Goal: Navigation & Orientation: Understand site structure

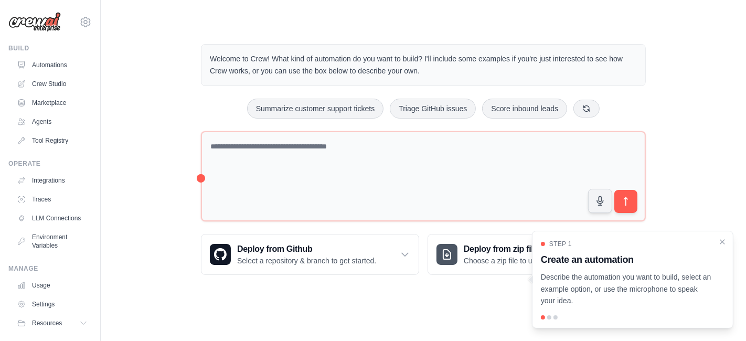
click at [337, 16] on main "Welcome to Crew! What kind of automation do you want to build? I'll include som…" at bounding box center [423, 151] width 645 height 302
click at [45, 14] on img at bounding box center [34, 22] width 52 height 20
click at [43, 29] on img at bounding box center [34, 22] width 52 height 20
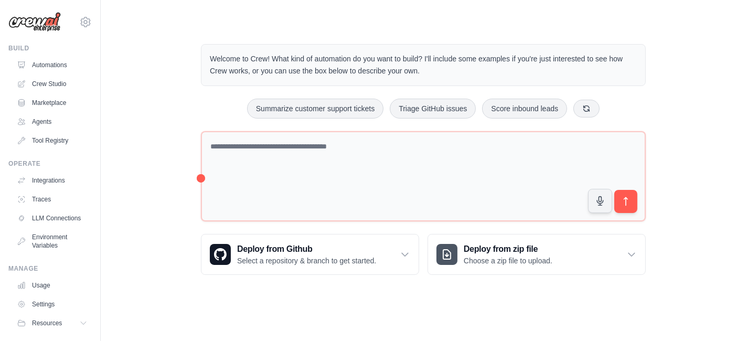
click at [45, 26] on img at bounding box center [34, 22] width 52 height 20
